Goal: Transaction & Acquisition: Purchase product/service

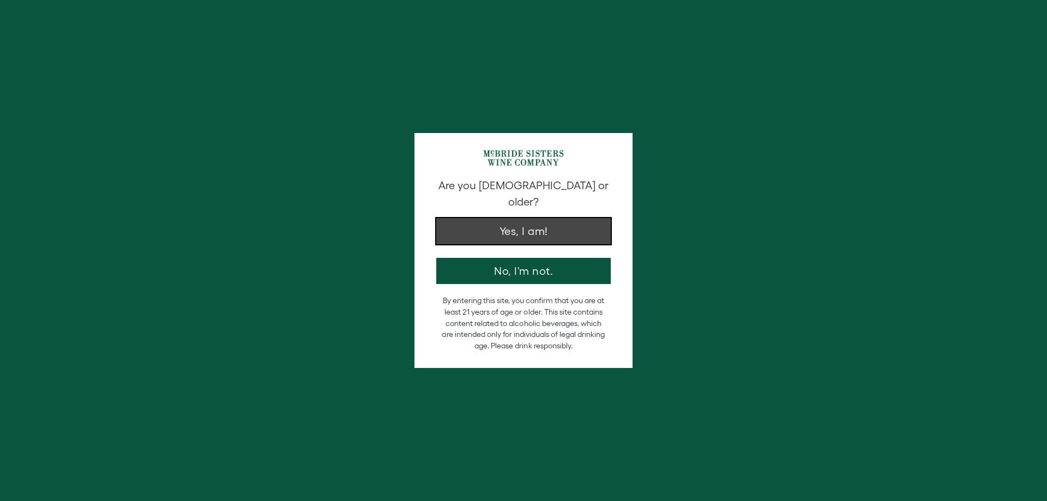
click at [559, 221] on button "Yes, I am!" at bounding box center [523, 231] width 175 height 26
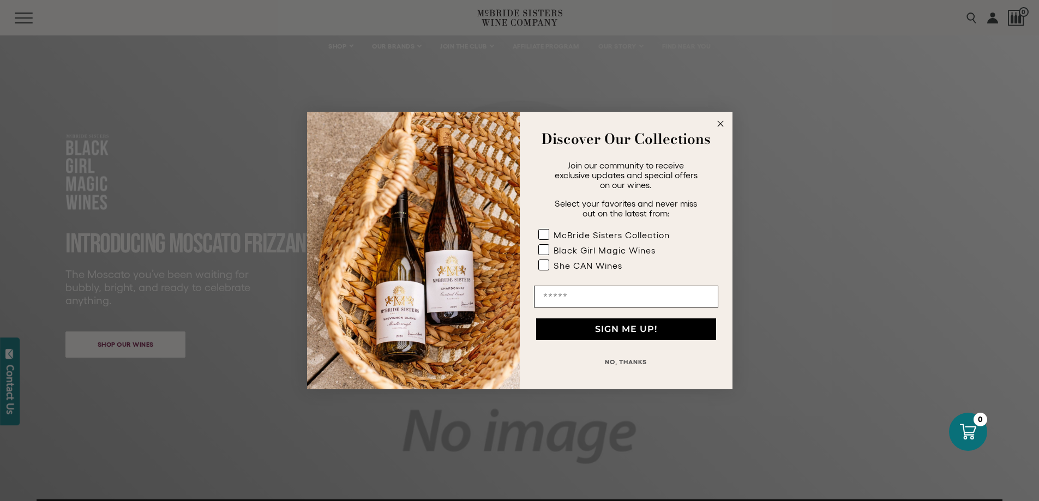
click at [718, 123] on circle "Close dialog" at bounding box center [720, 124] width 13 height 13
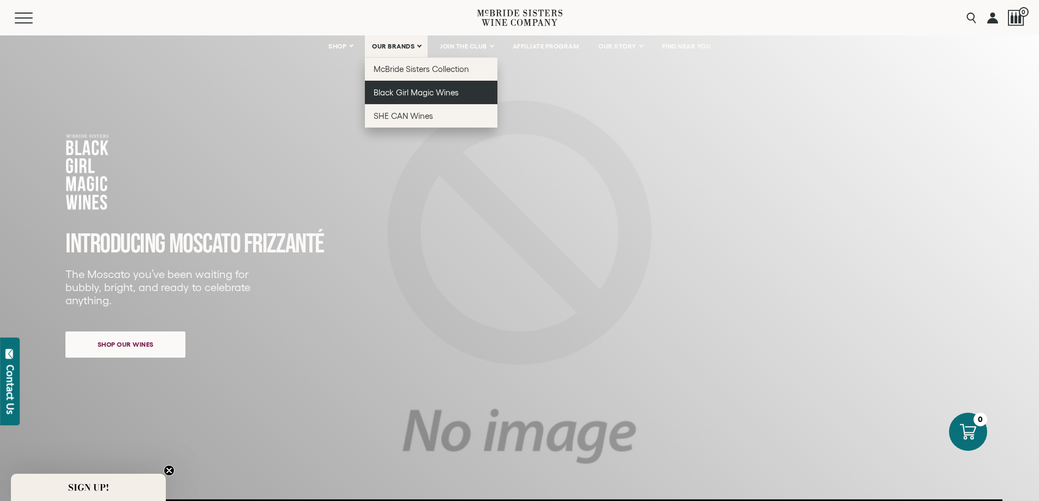
click at [418, 98] on link "Black Girl Magic Wines" at bounding box center [431, 92] width 133 height 23
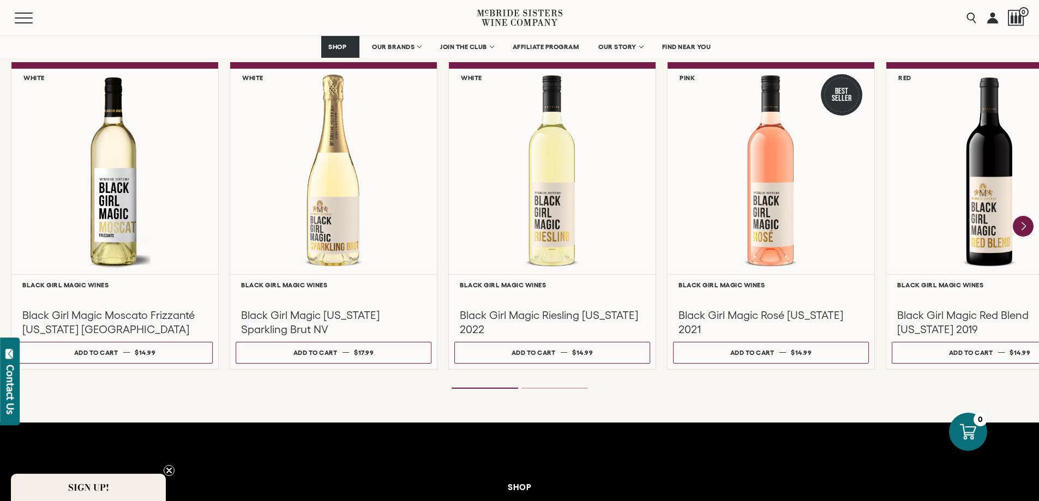
scroll to position [873, 0]
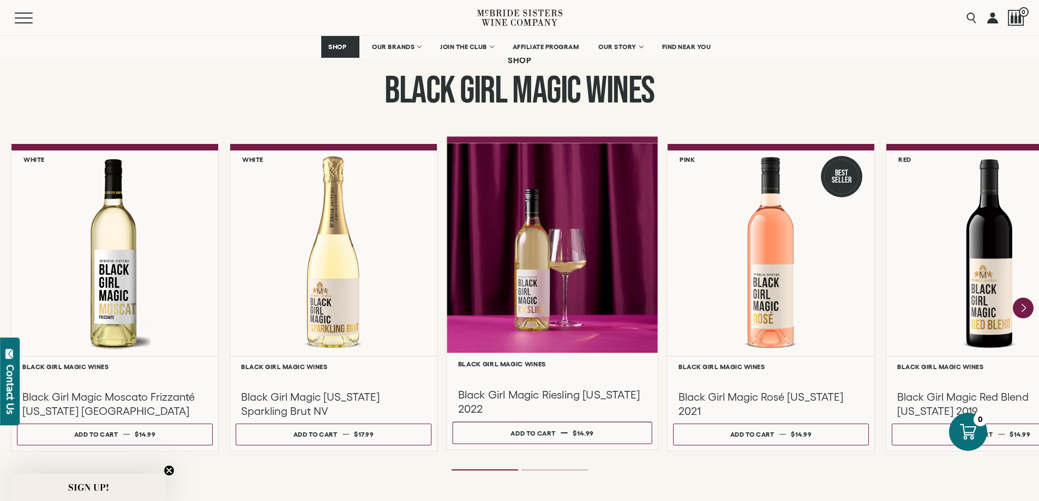
click at [577, 372] on div at bounding box center [552, 376] width 189 height 13
